Goal: Check status

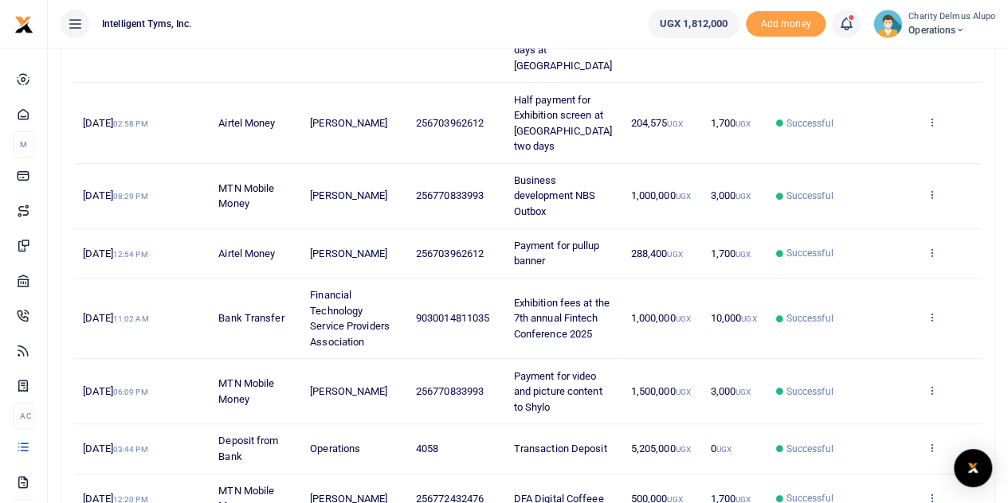
scroll to position [311, 0]
click at [582, 239] on span "Payment for pullup banner" at bounding box center [557, 253] width 86 height 28
click at [637, 247] on span "288,400 UGX" at bounding box center [657, 253] width 52 height 12
click at [540, 239] on span "Payment for pullup banner" at bounding box center [557, 253] width 86 height 28
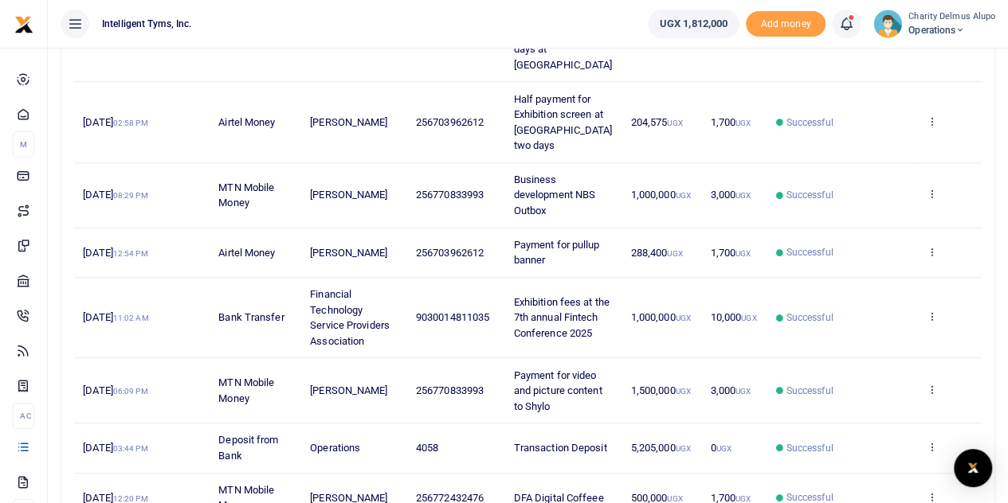
click at [540, 239] on span "Payment for pullup banner" at bounding box center [557, 253] width 86 height 28
click at [650, 247] on span "288,400 UGX" at bounding box center [657, 253] width 52 height 12
click at [927, 229] on td "View details Send again" at bounding box center [950, 253] width 64 height 49
click at [931, 246] on icon at bounding box center [931, 251] width 10 height 11
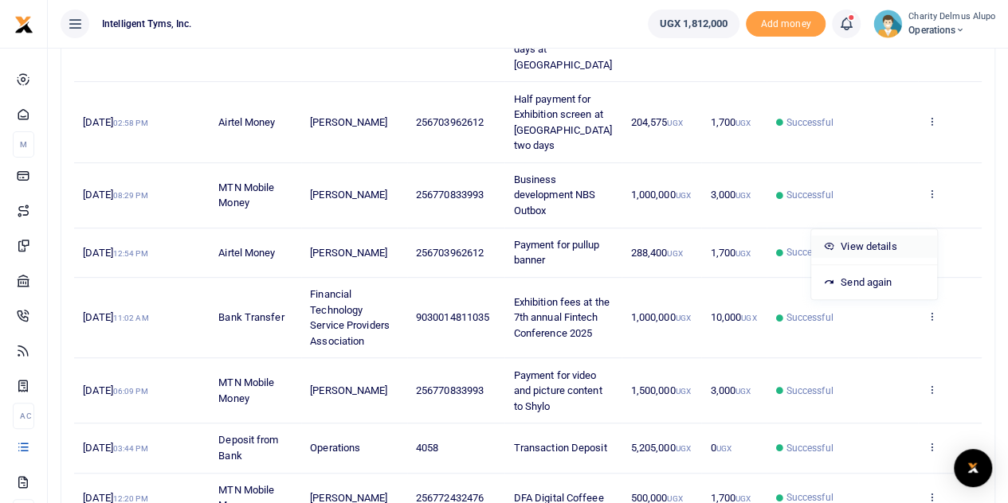
click at [879, 240] on link "View details" at bounding box center [874, 247] width 126 height 22
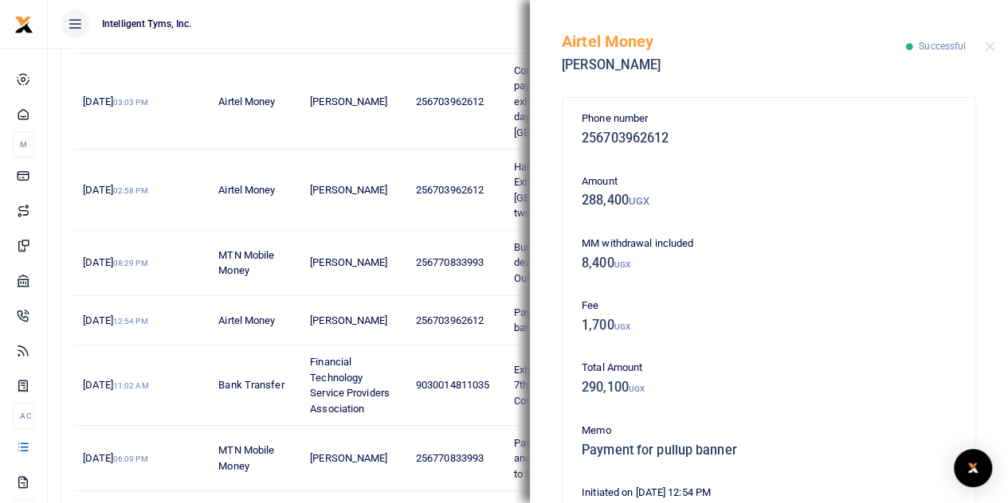
scroll to position [5, 0]
